Goal: Check status: Check status

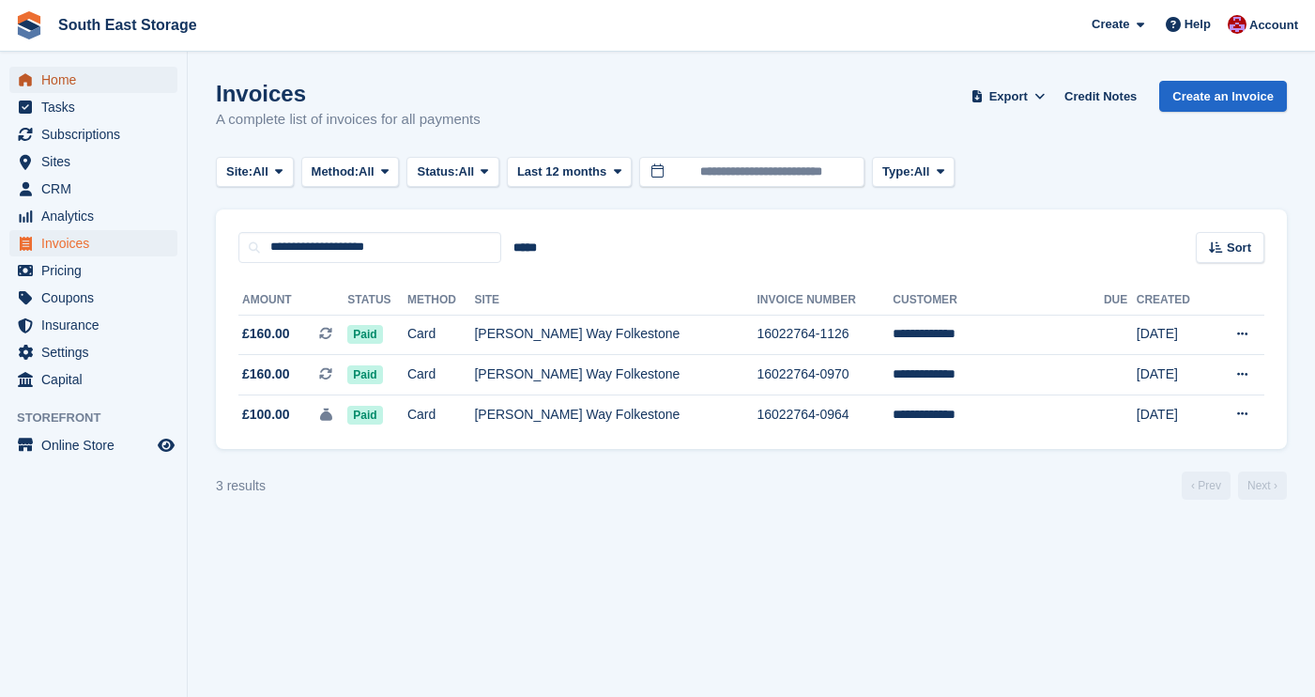
click at [80, 86] on span "Home" at bounding box center [97, 80] width 113 height 26
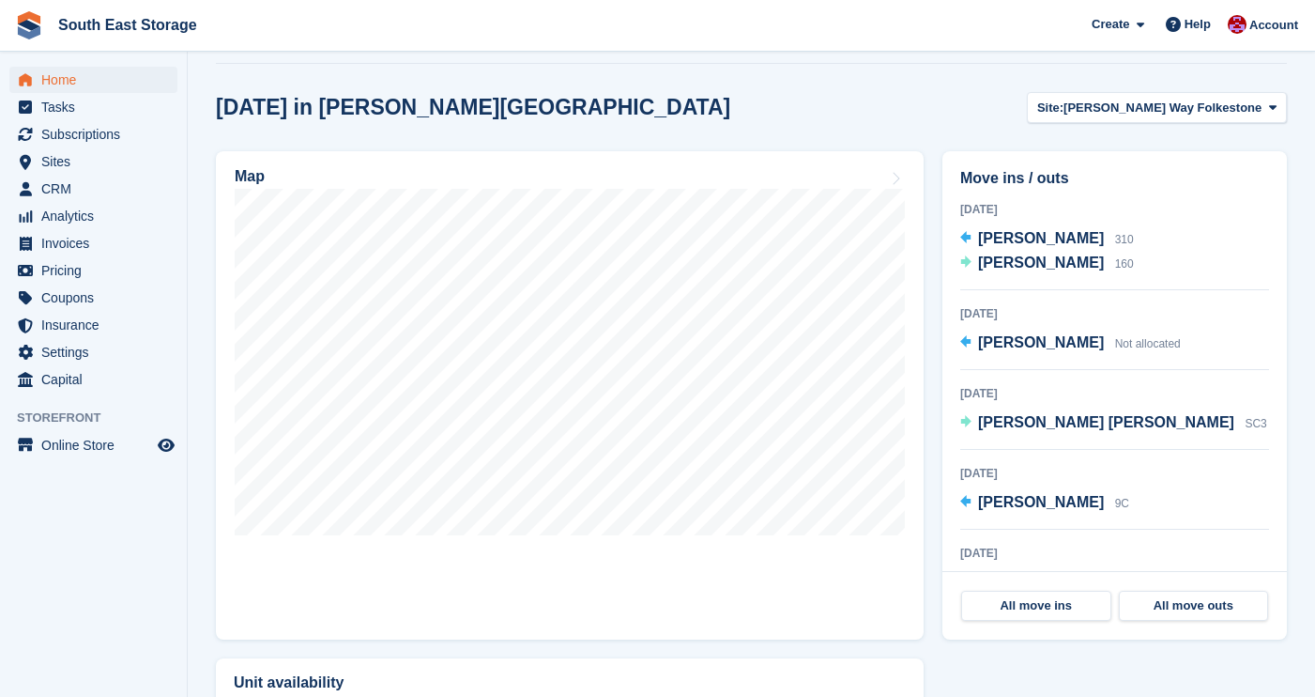
scroll to position [497, 0]
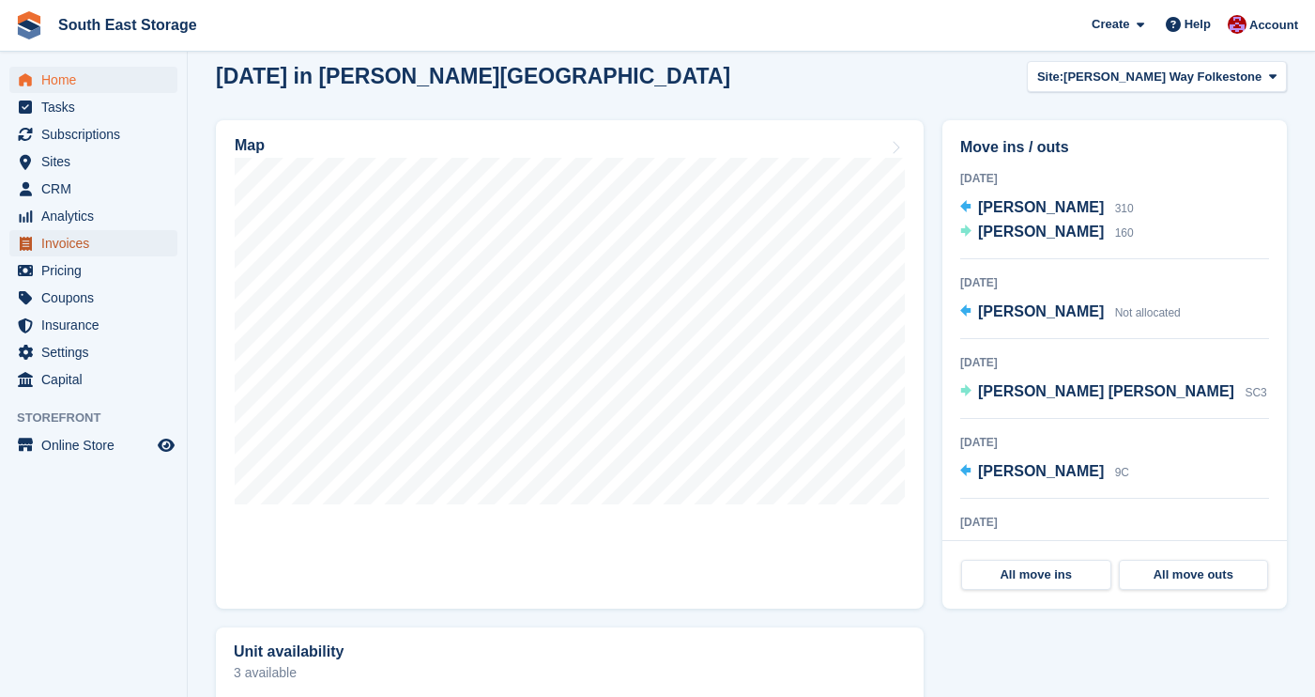
click at [78, 246] on span "Invoices" at bounding box center [97, 243] width 113 height 26
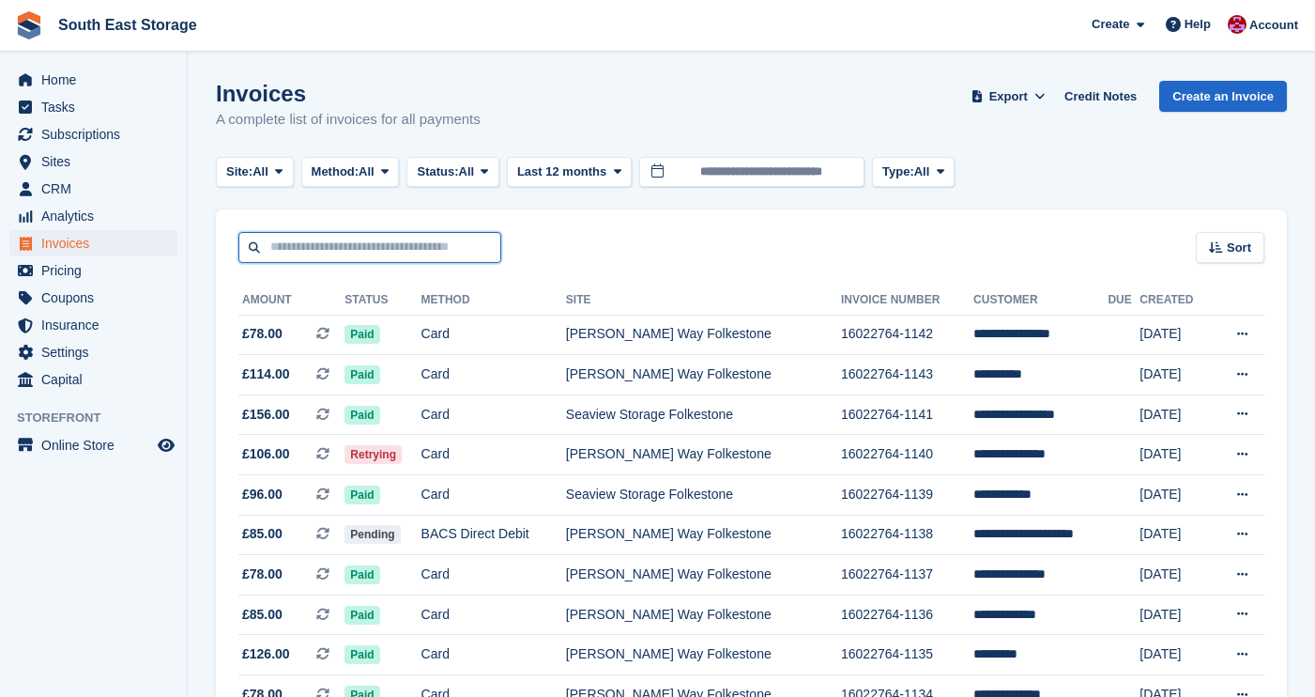
click at [337, 248] on input "text" at bounding box center [369, 247] width 263 height 31
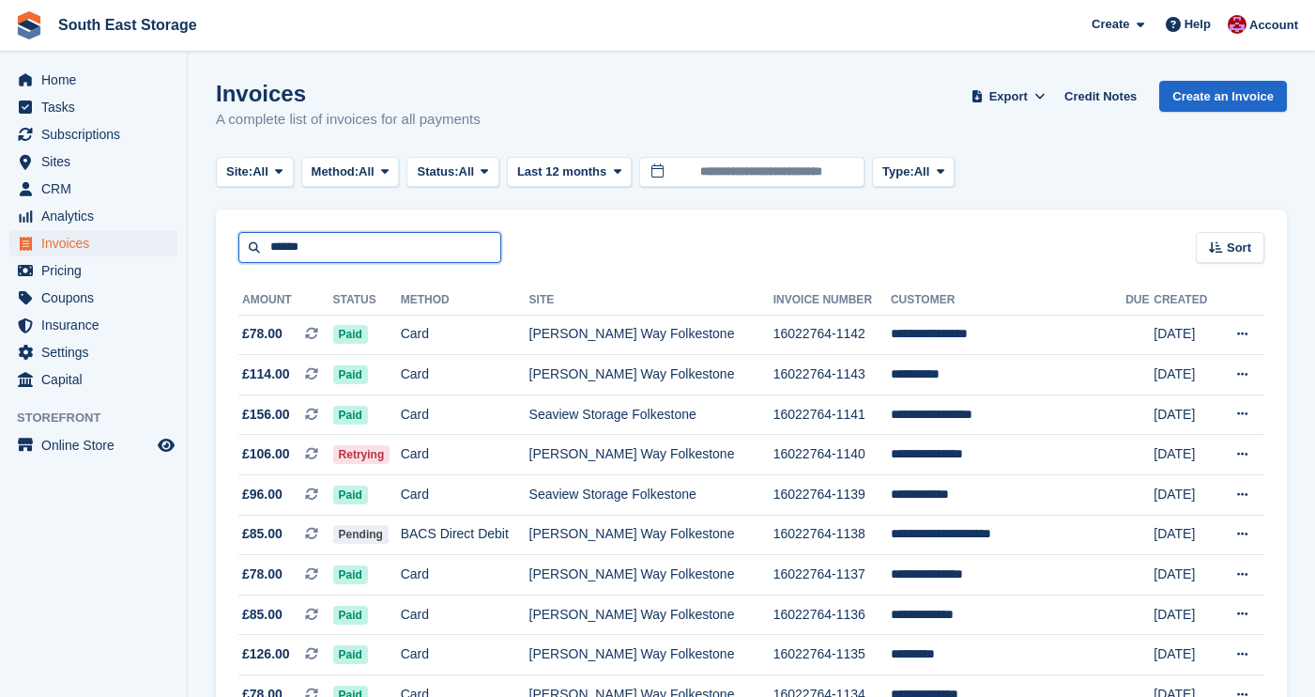
type input "******"
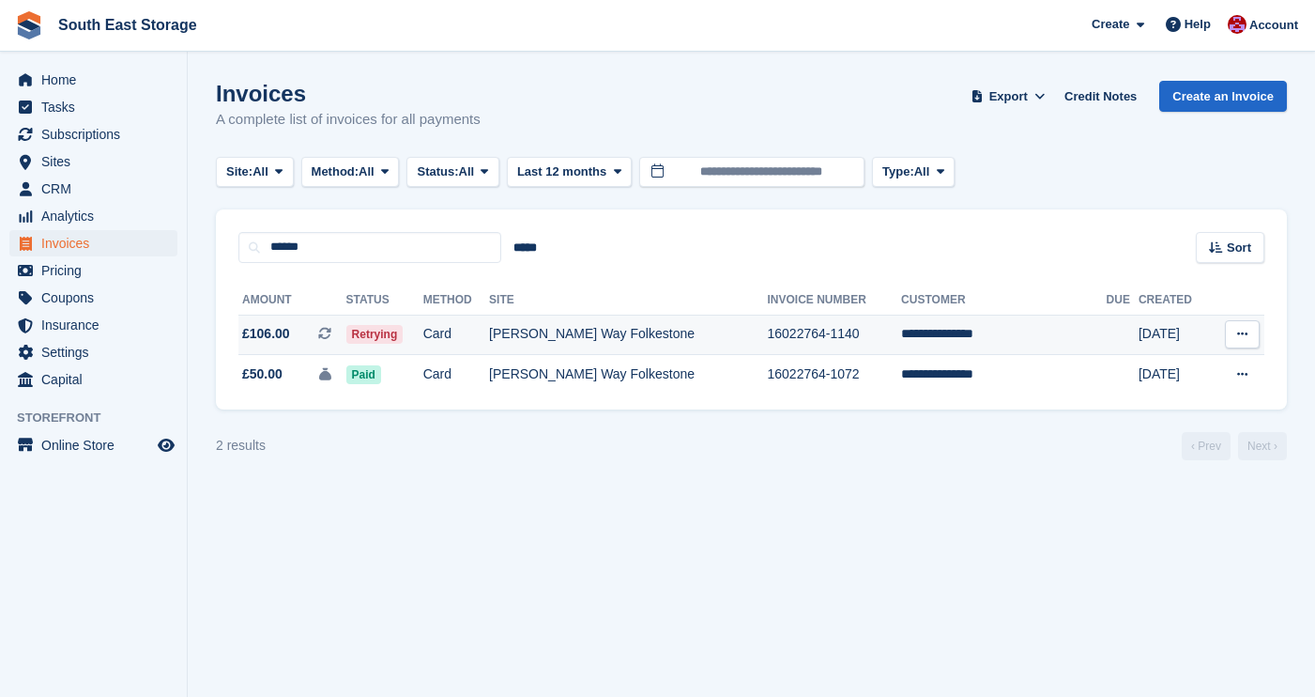
click at [571, 337] on td "[PERSON_NAME] Way Folkestone" at bounding box center [628, 335] width 278 height 40
